Goal: Information Seeking & Learning: Learn about a topic

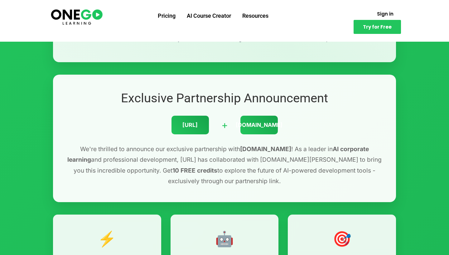
scroll to position [161, 0]
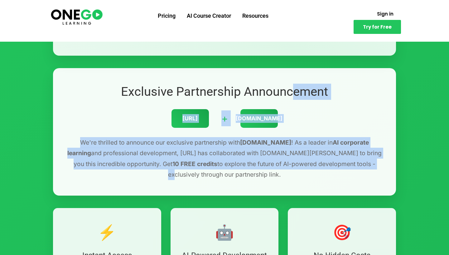
drag, startPoint x: 280, startPoint y: 88, endPoint x: 288, endPoint y: 166, distance: 78.5
click at [288, 166] on div "Exclusive Partnership Announcement [URL] + [DOMAIN_NAME][PERSON_NAME] We're thr…" at bounding box center [224, 132] width 343 height 128
click at [288, 165] on p "We're thrilled to announce our exclusive partnership with [DOMAIN_NAME] ! As a …" at bounding box center [224, 158] width 318 height 43
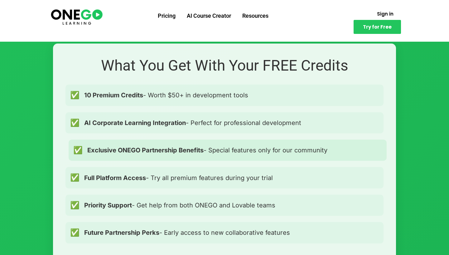
scroll to position [408, 0]
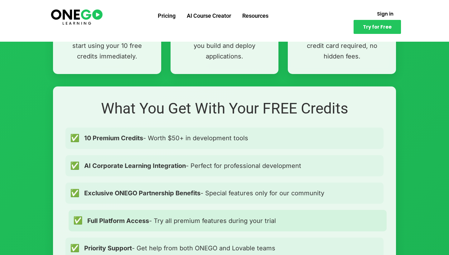
drag, startPoint x: 309, startPoint y: 93, endPoint x: 312, endPoint y: 226, distance: 132.1
click at [312, 226] on div "What You Get With Your FREE Credits ✅ 10 Premium Credits - Worth $50+ in develo…" at bounding box center [224, 196] width 343 height 219
click at [312, 226] on div "✅ Full Platform Access - Try all premium features during your trial" at bounding box center [228, 220] width 318 height 21
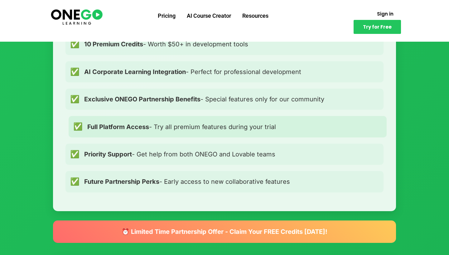
scroll to position [510, 0]
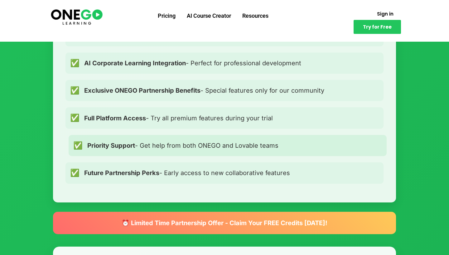
drag, startPoint x: 317, startPoint y: 100, endPoint x: 317, endPoint y: 153, distance: 53.0
click at [317, 153] on div "What You Get With Your FREE Credits ✅ 10 Premium Credits - Worth $50+ in develo…" at bounding box center [224, 93] width 343 height 219
click at [317, 153] on div "✅ Priority Support - Get help from both ONEGO and Lovable teams" at bounding box center [228, 145] width 318 height 21
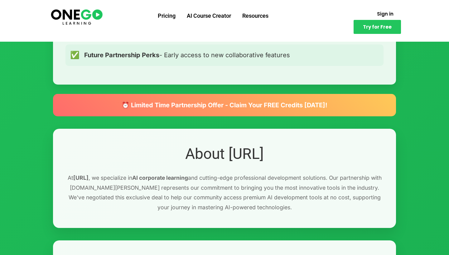
drag, startPoint x: 298, startPoint y: 119, endPoint x: 303, endPoint y: 152, distance: 33.0
click at [302, 153] on div "🎉 Exclusive Partnership Offer Get 10 FREE [DOMAIN_NAME] Credits Exclusive promo…" at bounding box center [224, 209] width 355 height 1565
click at [303, 152] on h2 "About [URL]" at bounding box center [224, 154] width 318 height 19
drag, startPoint x: 215, startPoint y: 153, endPoint x: 326, endPoint y: 153, distance: 111.5
click at [326, 153] on h2 "About [URL]" at bounding box center [224, 154] width 318 height 19
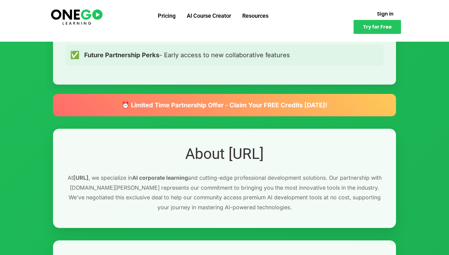
click at [326, 153] on h2 "About [URL]" at bounding box center [224, 154] width 318 height 19
